Goal: Navigation & Orientation: Find specific page/section

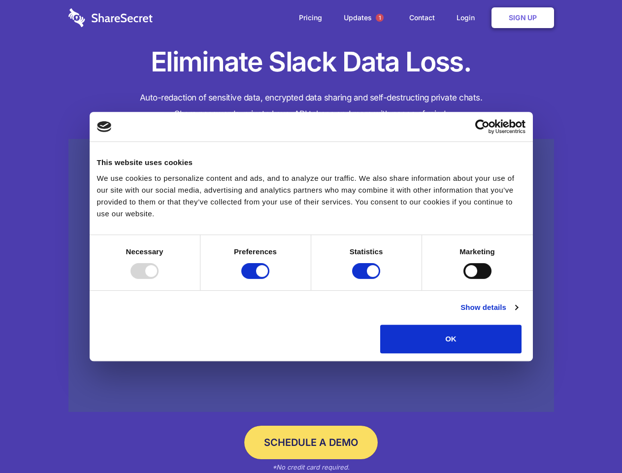
click at [159, 279] on div at bounding box center [145, 271] width 28 height 16
click at [270, 279] on input "Preferences" at bounding box center [255, 271] width 28 height 16
checkbox input "false"
click at [368, 279] on input "Statistics" at bounding box center [366, 271] width 28 height 16
checkbox input "false"
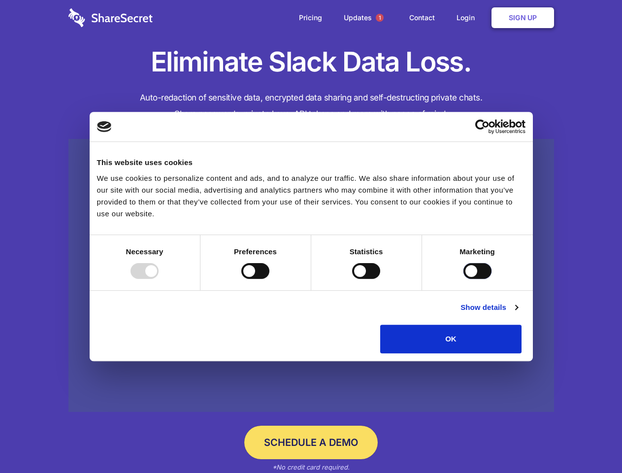
click at [464, 279] on input "Marketing" at bounding box center [478, 271] width 28 height 16
checkbox input "true"
click at [518, 313] on link "Show details" at bounding box center [489, 308] width 57 height 12
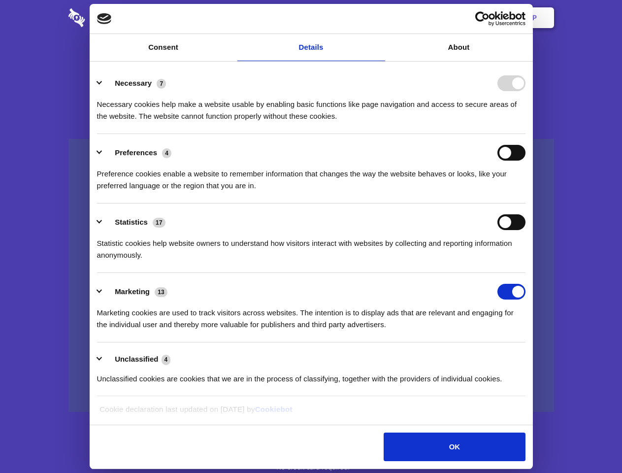
click at [526, 134] on li "Necessary 7 Necessary cookies help make a website usable by enabling basic func…" at bounding box center [311, 99] width 429 height 69
click at [379, 18] on span "1" at bounding box center [380, 18] width 8 height 8
